Goal: Check status: Check status

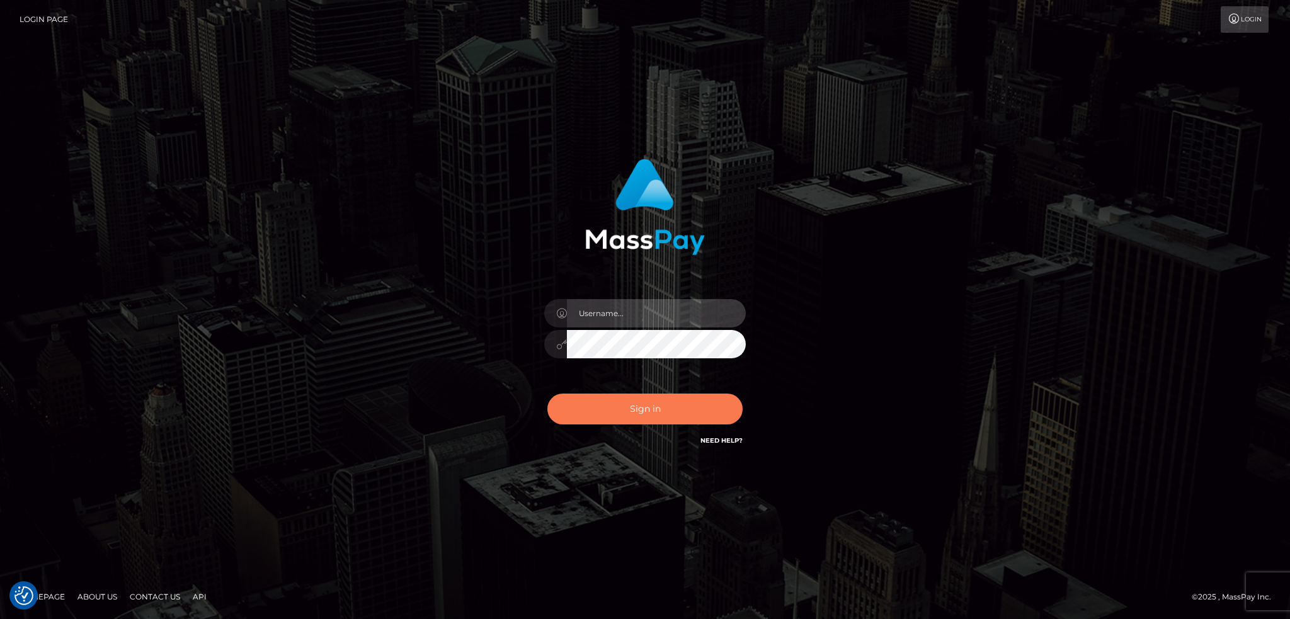
type input "alexstef"
click at [625, 405] on button "Sign in" at bounding box center [645, 409] width 195 height 31
type input "alexstef"
click at [625, 405] on button "Sign in" at bounding box center [645, 409] width 195 height 31
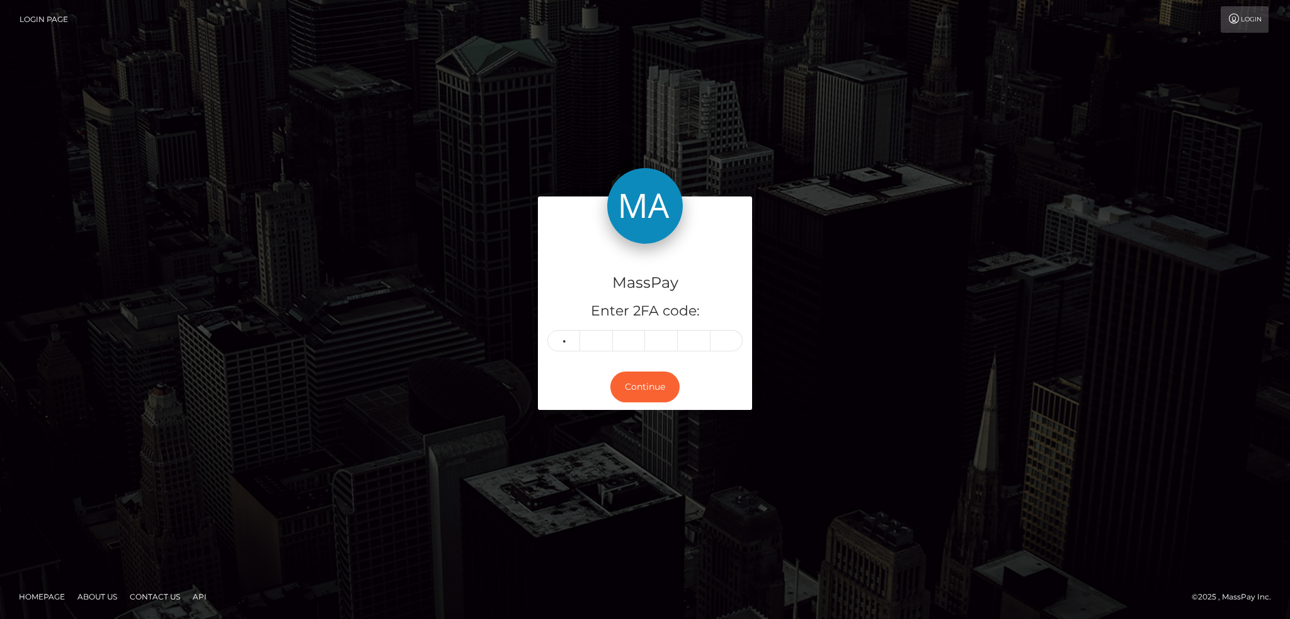
type input "3"
type input "6"
type input "3"
type input "2"
type input "1"
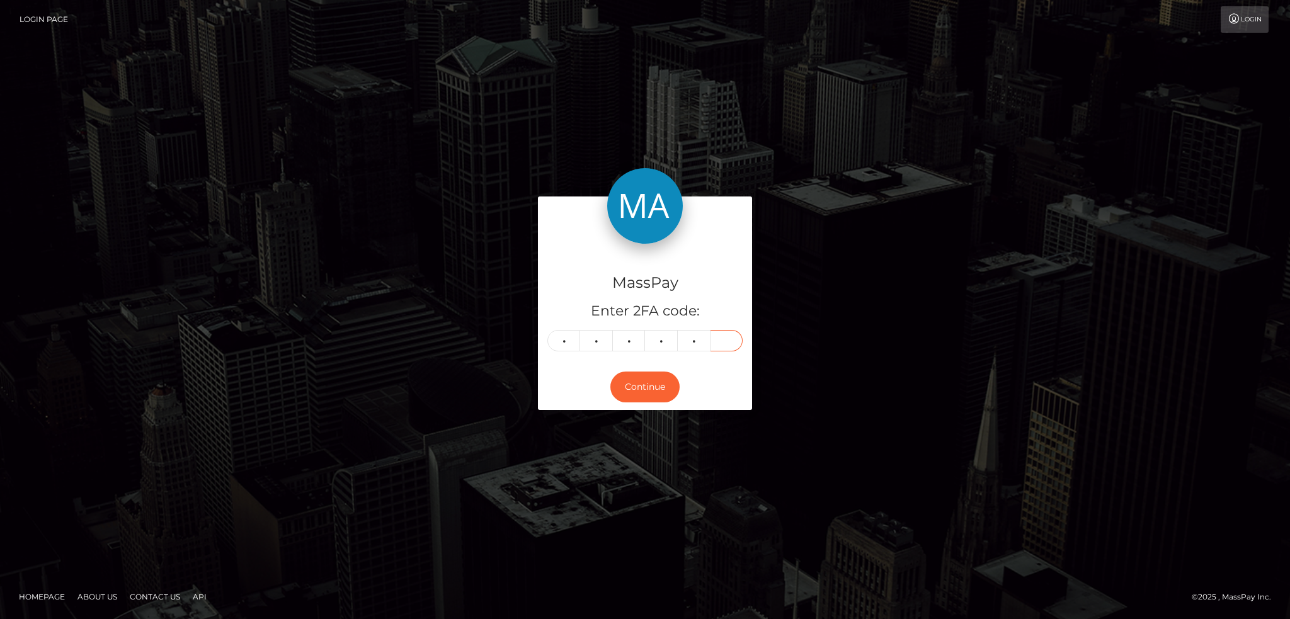
type input "5"
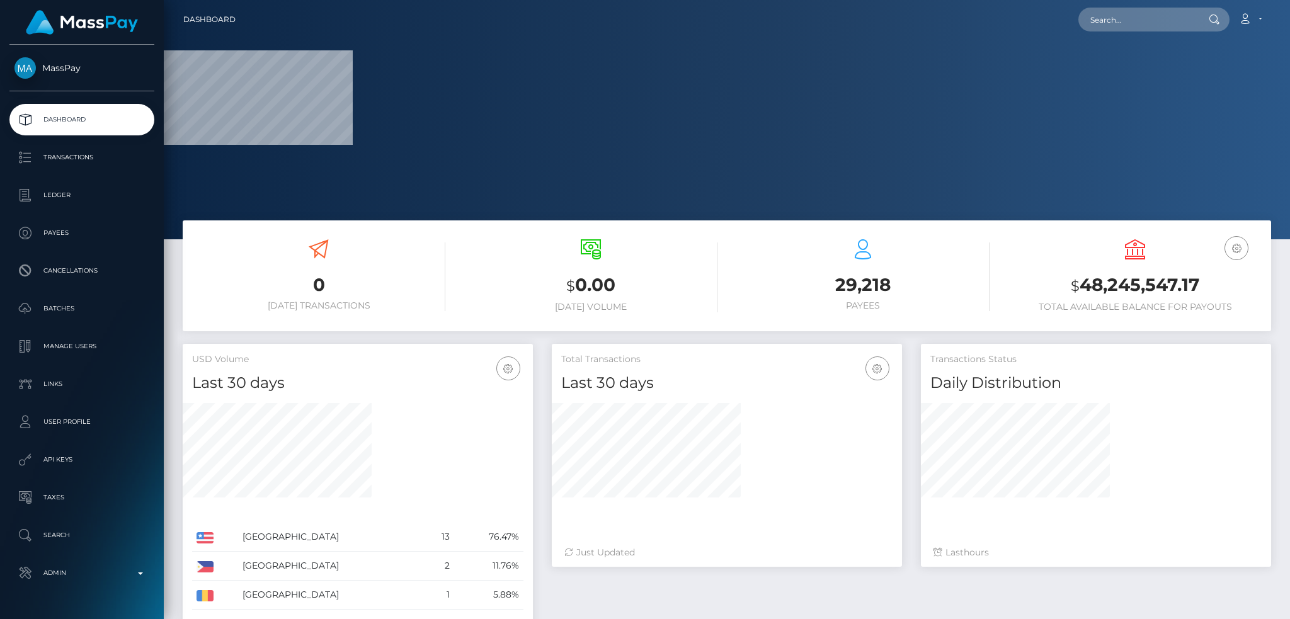
click at [1126, 6] on div "Loading... Loading... Account Edit Profile Logout" at bounding box center [758, 19] width 1025 height 26
drag, startPoint x: 1126, startPoint y: 19, endPoint x: 1121, endPoint y: 26, distance: 8.6
click at [1126, 19] on input "text" at bounding box center [1138, 20] width 118 height 24
paste input "135132"
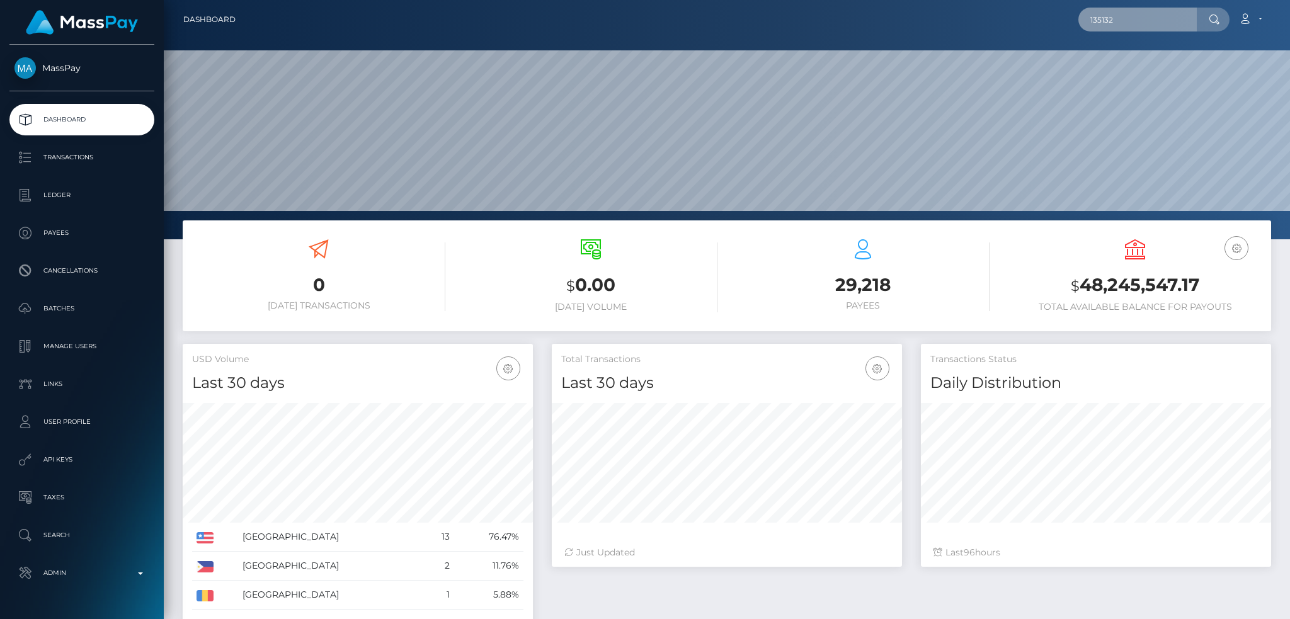
scroll to position [224, 350]
click at [1100, 13] on input "135132" at bounding box center [1138, 20] width 118 height 24
paste input "68dd5aab986b45fb9cd05f19519a0a69"
type input "68dd5aab986b45fb9cd05f19519a0a69"
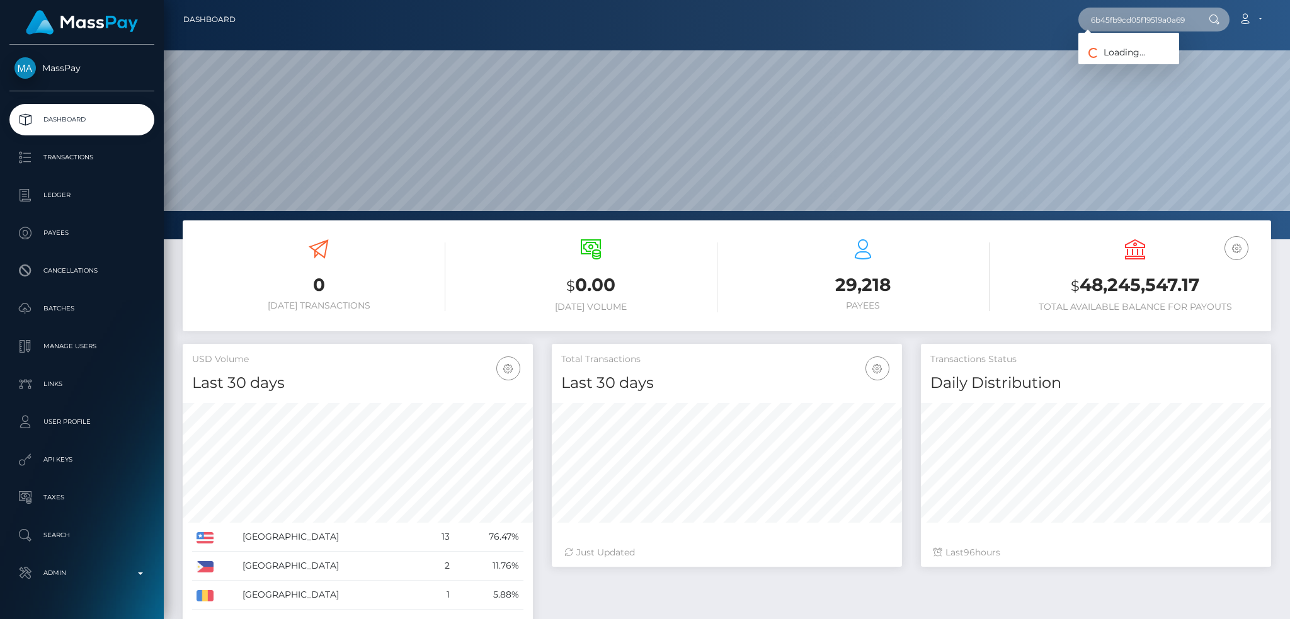
scroll to position [0, 0]
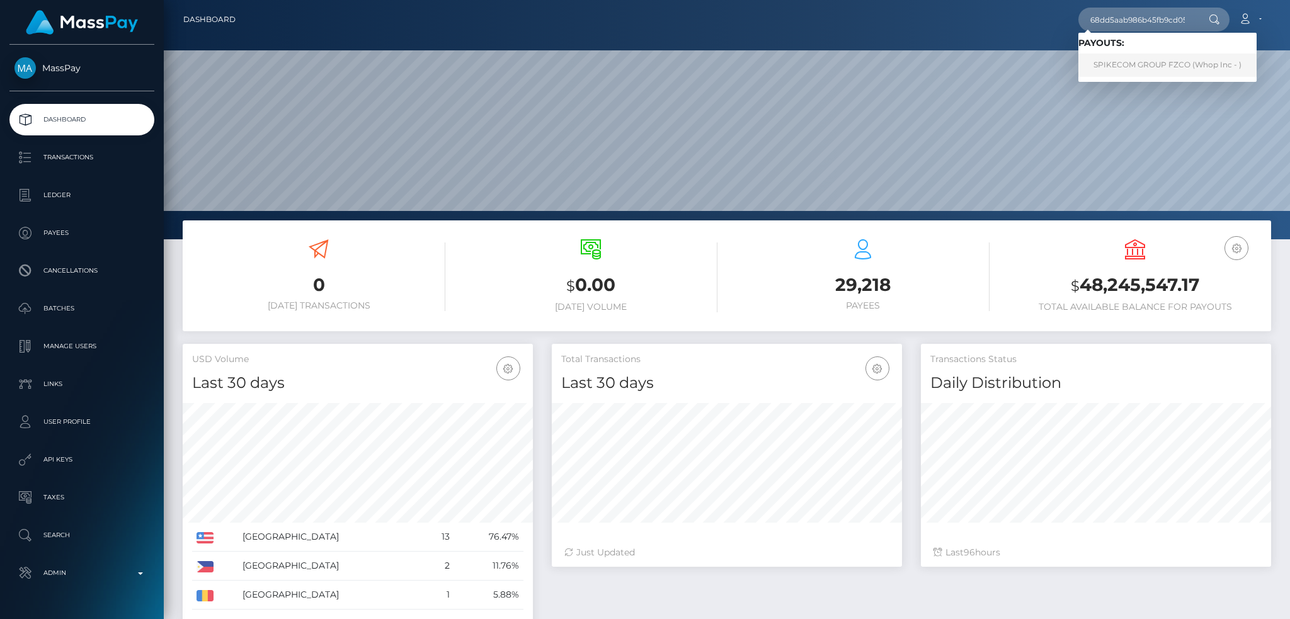
click at [1137, 56] on link "SPIKECOM GROUP FZCO (Whop Inc - )" at bounding box center [1168, 65] width 178 height 23
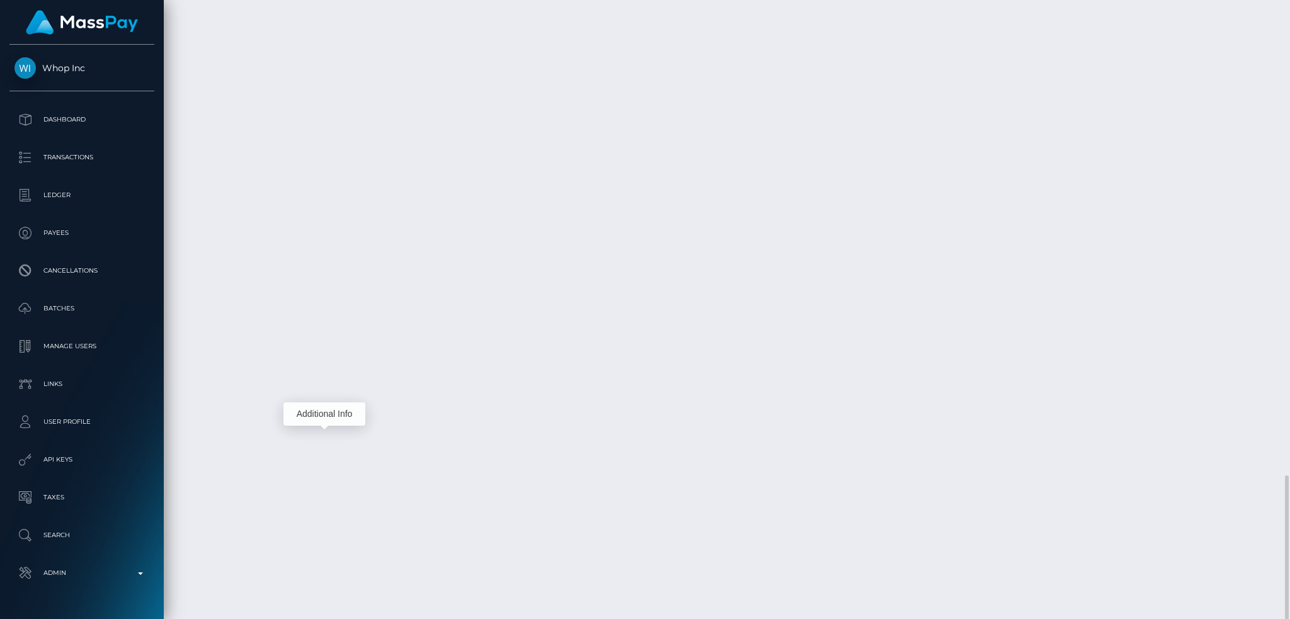
scroll to position [151, 350]
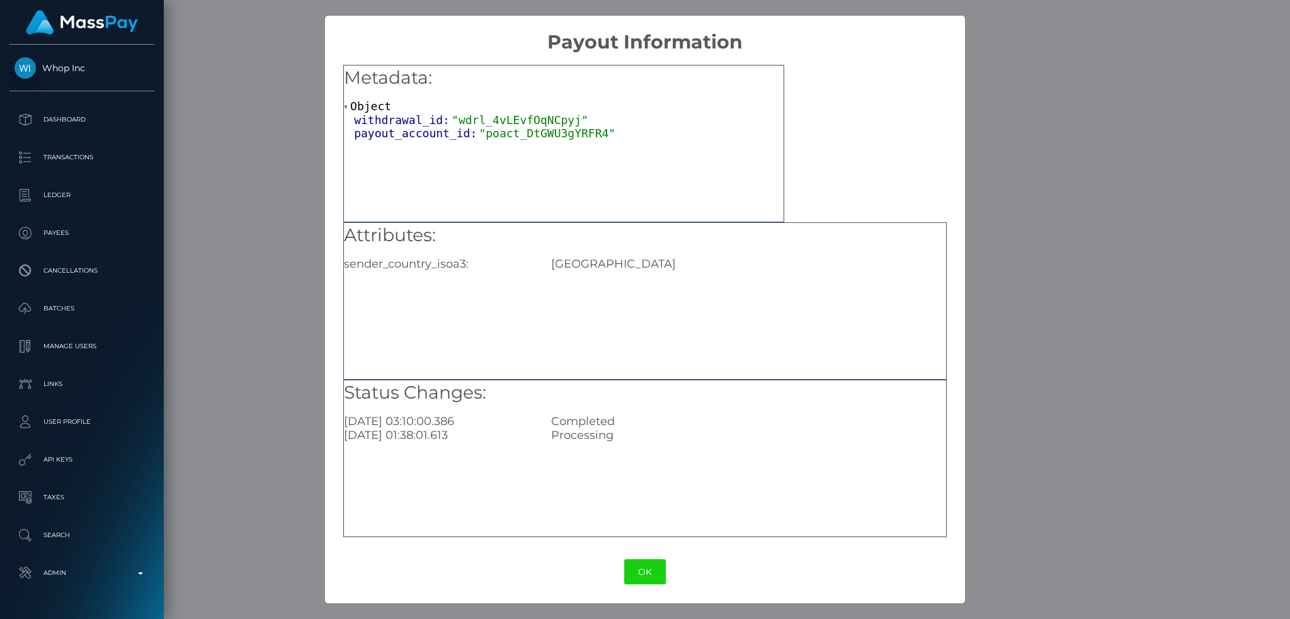
click at [234, 351] on div "× Payout Information Metadata: Object withdrawal_id: "wdrl_4vLEvfOqNCpyj" payou…" at bounding box center [645, 309] width 1290 height 619
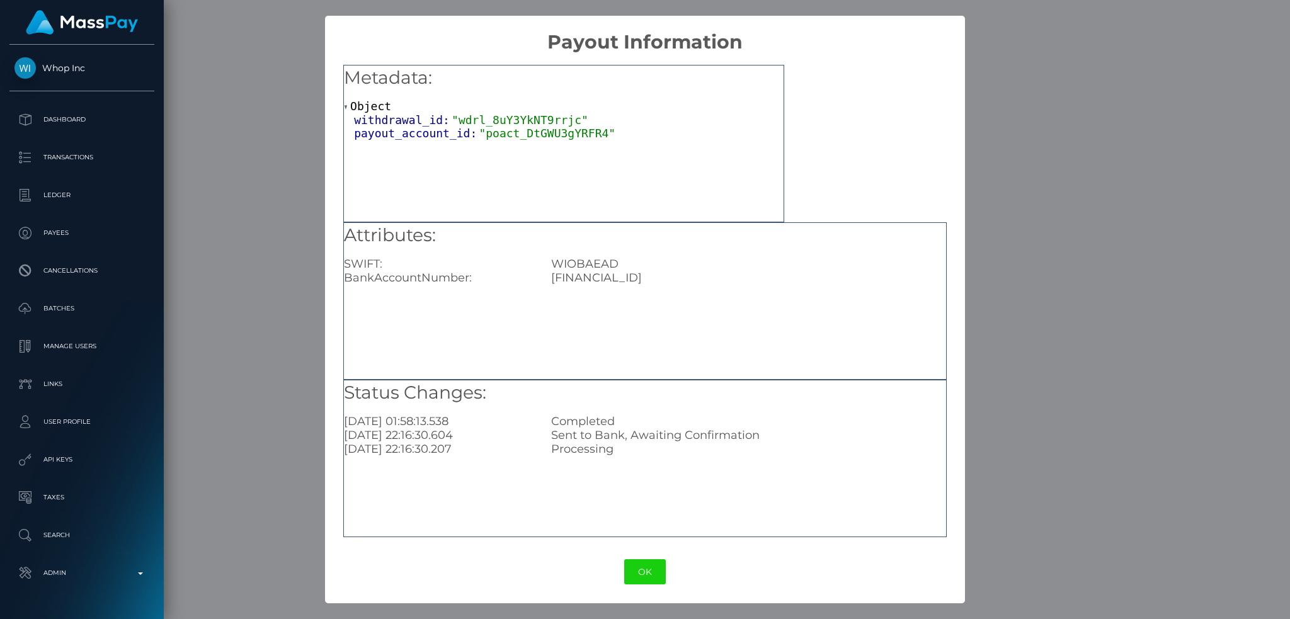
drag, startPoint x: 995, startPoint y: 277, endPoint x: 754, endPoint y: 331, distance: 247.5
click at [994, 276] on div "× Payout Information Metadata: Object withdrawal_id: "wdrl_8uY3YkNT9rrjc" payou…" at bounding box center [645, 309] width 1290 height 619
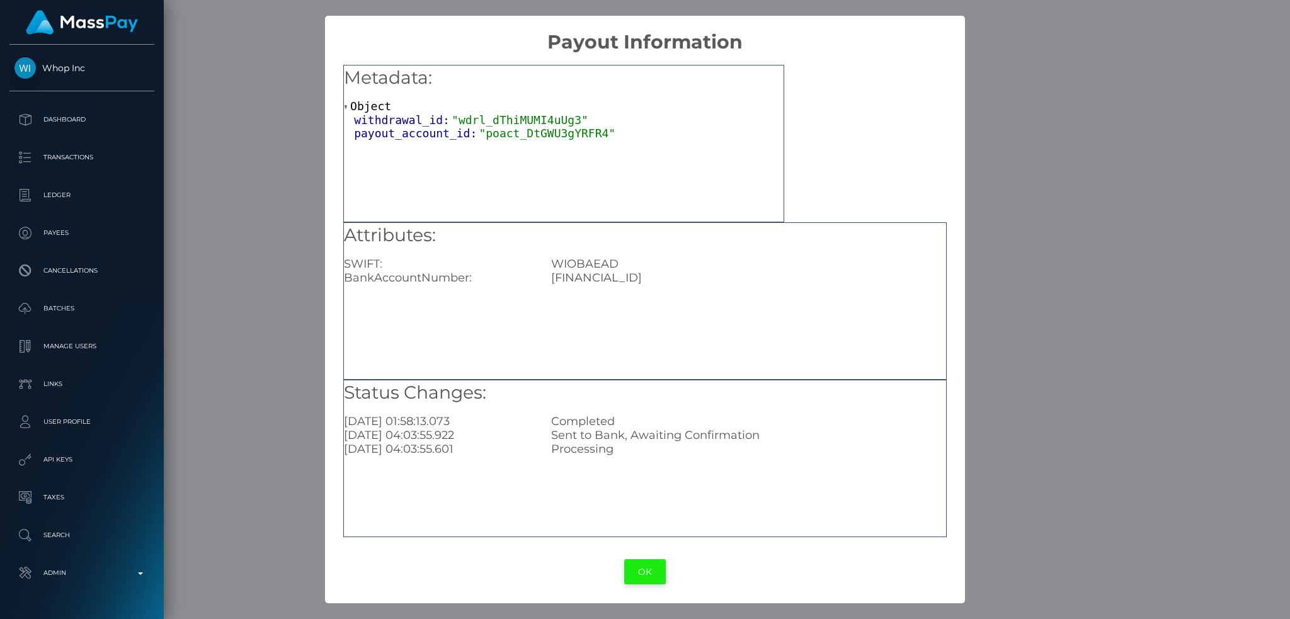
click at [642, 566] on button "OK" at bounding box center [645, 573] width 42 height 26
